Goal: Transaction & Acquisition: Purchase product/service

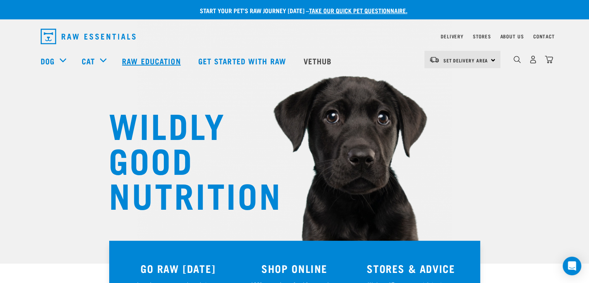
click at [163, 60] on link "Raw Education" at bounding box center [152, 60] width 76 height 31
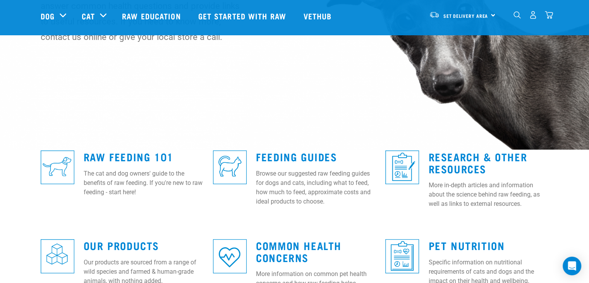
scroll to position [116, 0]
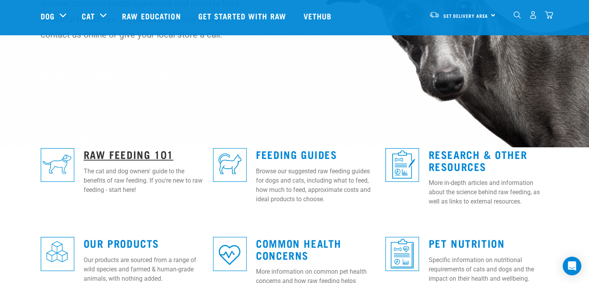
click at [134, 153] on link "Raw Feeding 101" at bounding box center [129, 154] width 90 height 6
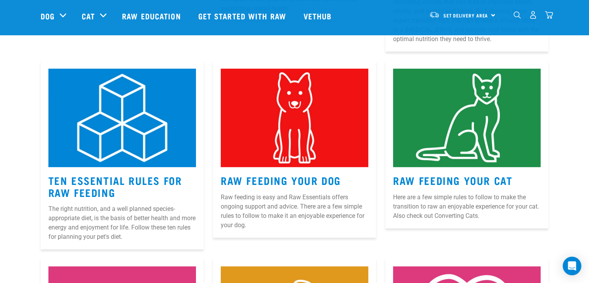
scroll to position [319, 0]
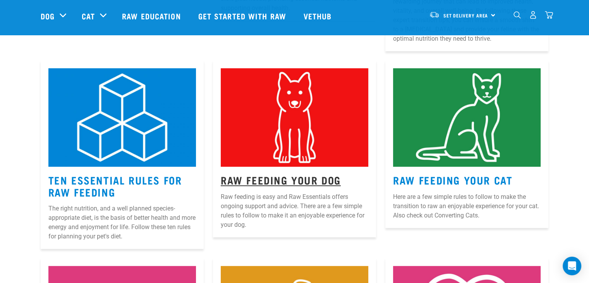
click at [282, 179] on link "Raw Feeding Your Dog" at bounding box center [281, 180] width 120 height 6
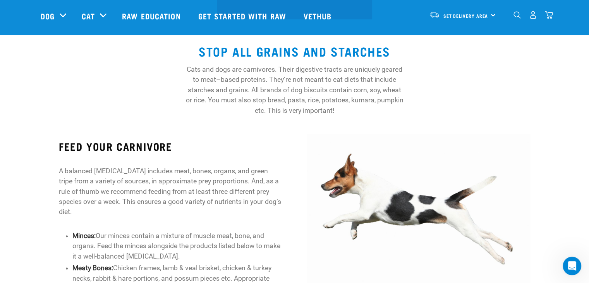
scroll to position [211, 0]
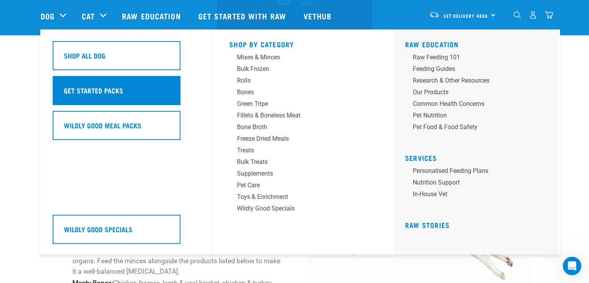
click at [82, 89] on h5 "Get Started Packs" at bounding box center [93, 90] width 59 height 10
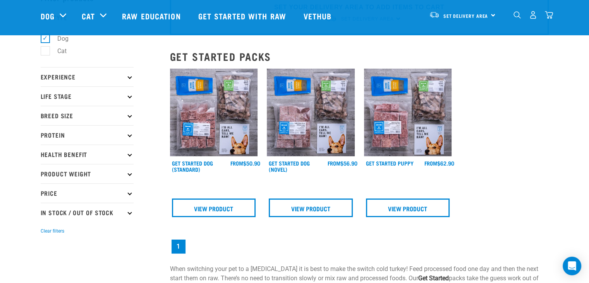
scroll to position [48, 0]
click at [229, 112] on img at bounding box center [214, 112] width 88 height 88
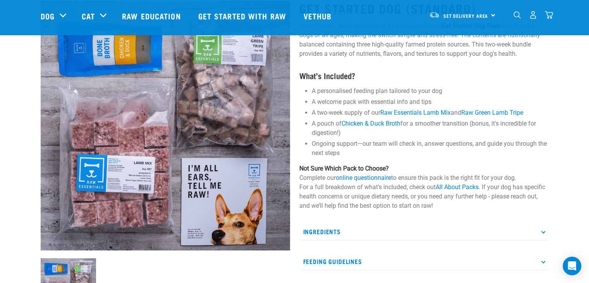
scroll to position [108, 0]
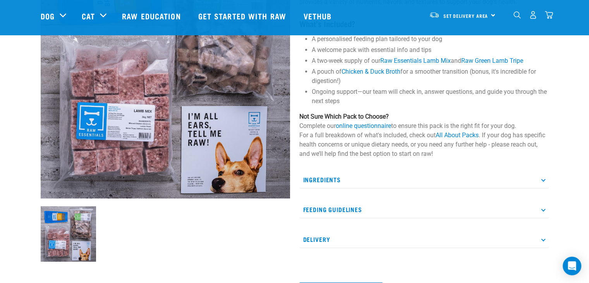
click at [347, 179] on p "Ingredients" at bounding box center [424, 179] width 250 height 17
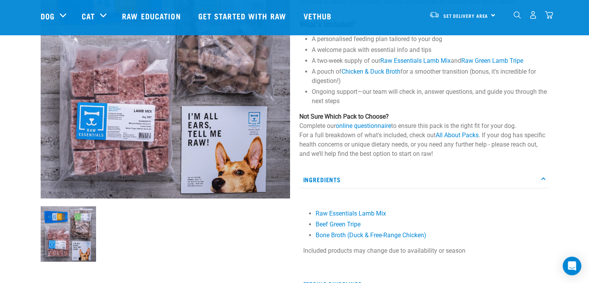
click at [342, 185] on p "Ingredients" at bounding box center [424, 179] width 250 height 17
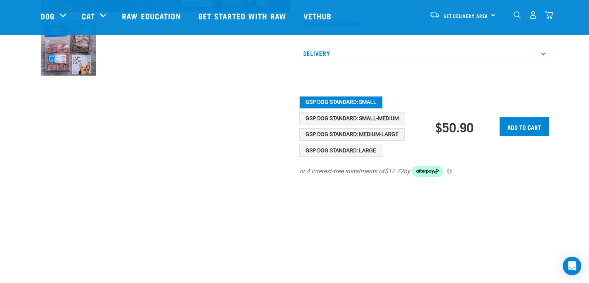
scroll to position [291, 0]
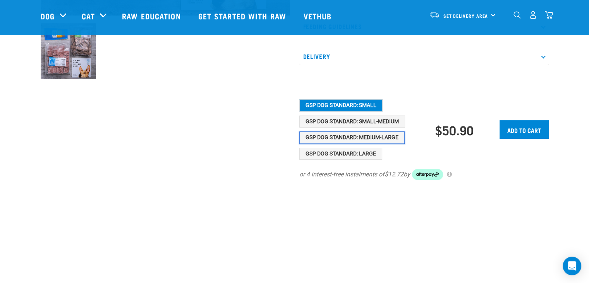
click at [312, 139] on button "GSP Dog Standard: Medium-Large" at bounding box center [351, 137] width 105 height 12
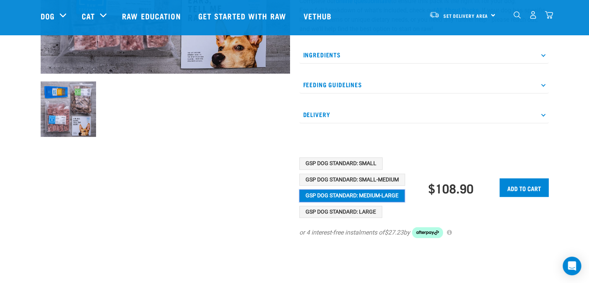
scroll to position [234, 0]
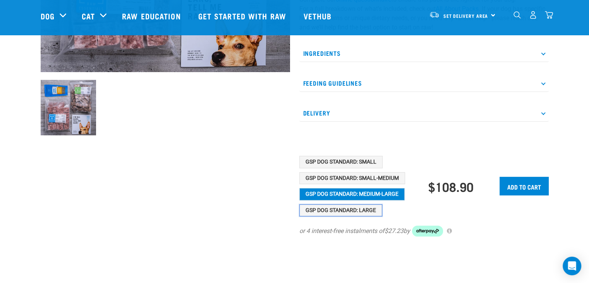
click at [363, 206] on button "GSP Dog Standard: Large" at bounding box center [340, 210] width 83 height 12
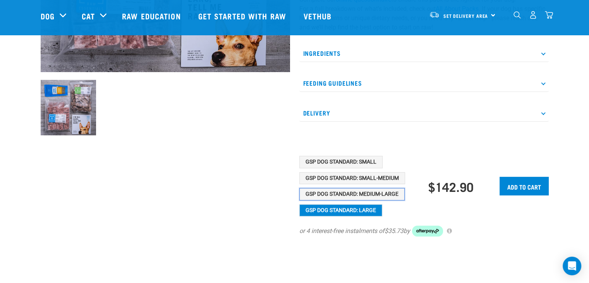
click at [348, 189] on button "GSP Dog Standard: Medium-Large" at bounding box center [351, 194] width 105 height 12
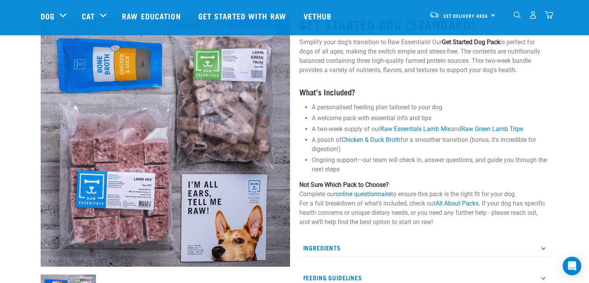
scroll to position [0, 0]
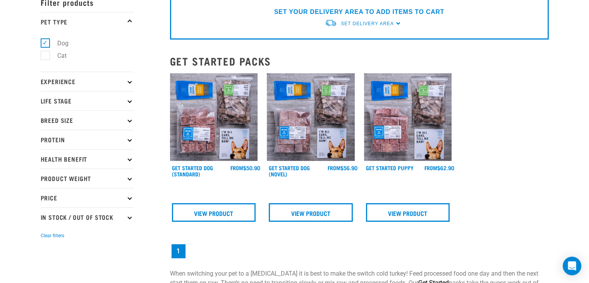
click at [299, 135] on img at bounding box center [311, 117] width 88 height 88
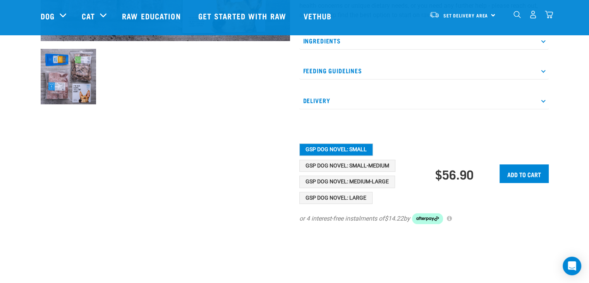
scroll to position [266, 0]
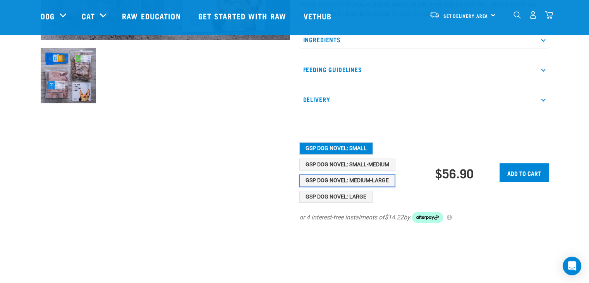
click at [317, 179] on button "GSP Dog Novel: Medium-Large" at bounding box center [347, 180] width 96 height 12
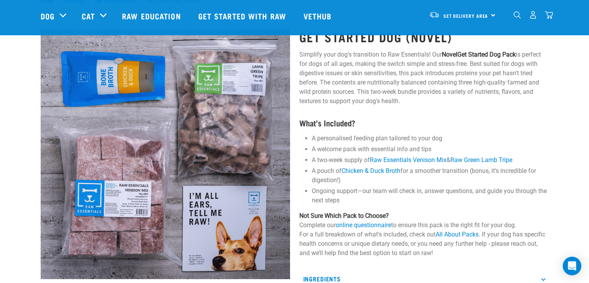
scroll to position [26, 0]
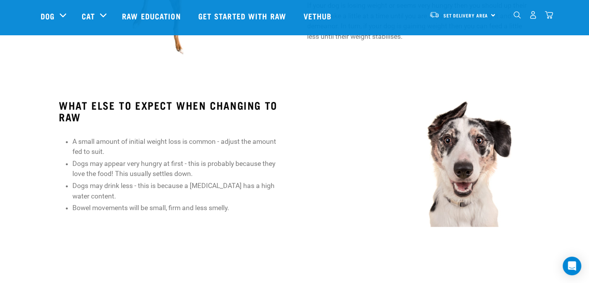
scroll to position [728, 0]
